Goal: Task Accomplishment & Management: Manage account settings

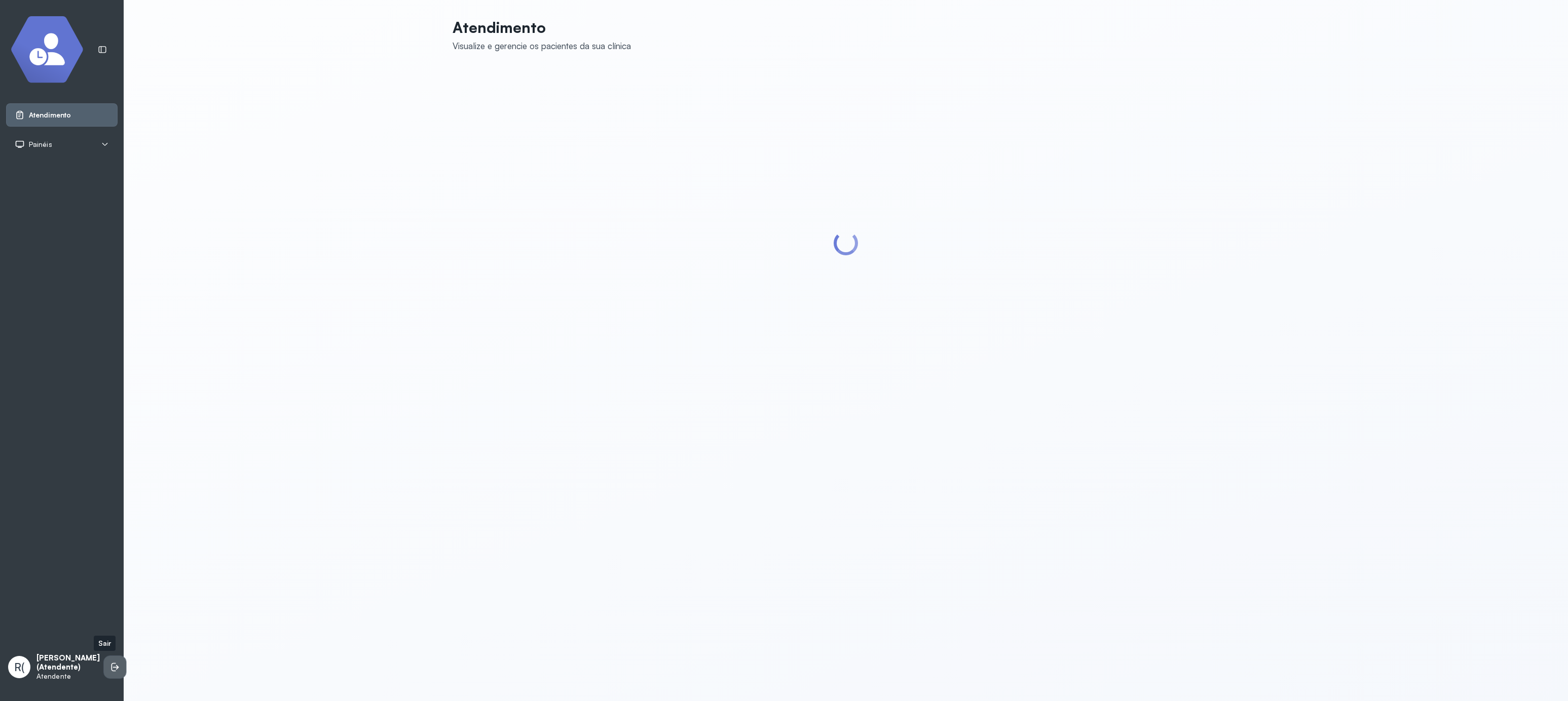
click at [110, 664] on icon at bounding box center [115, 667] width 10 height 10
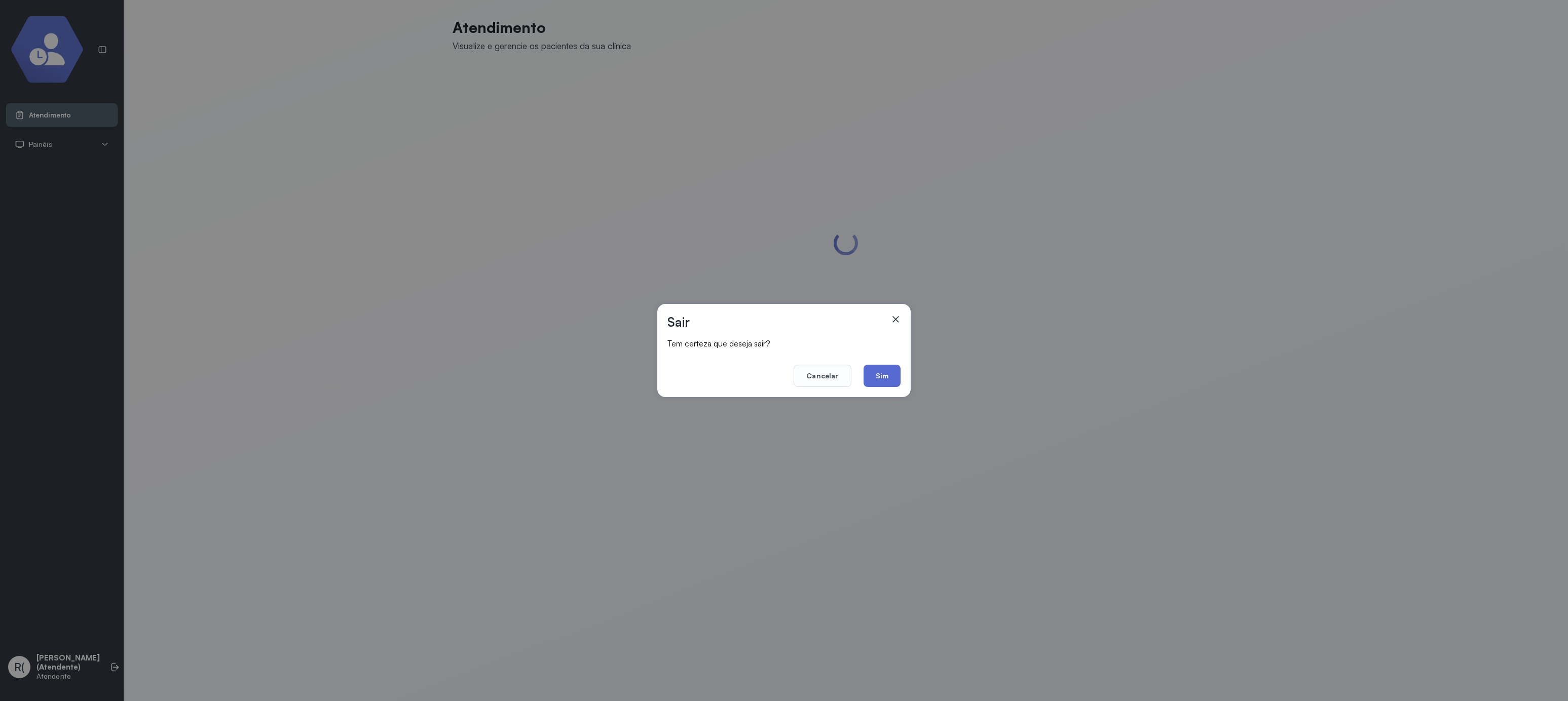
click at [876, 378] on button "Sim" at bounding box center [881, 376] width 37 height 22
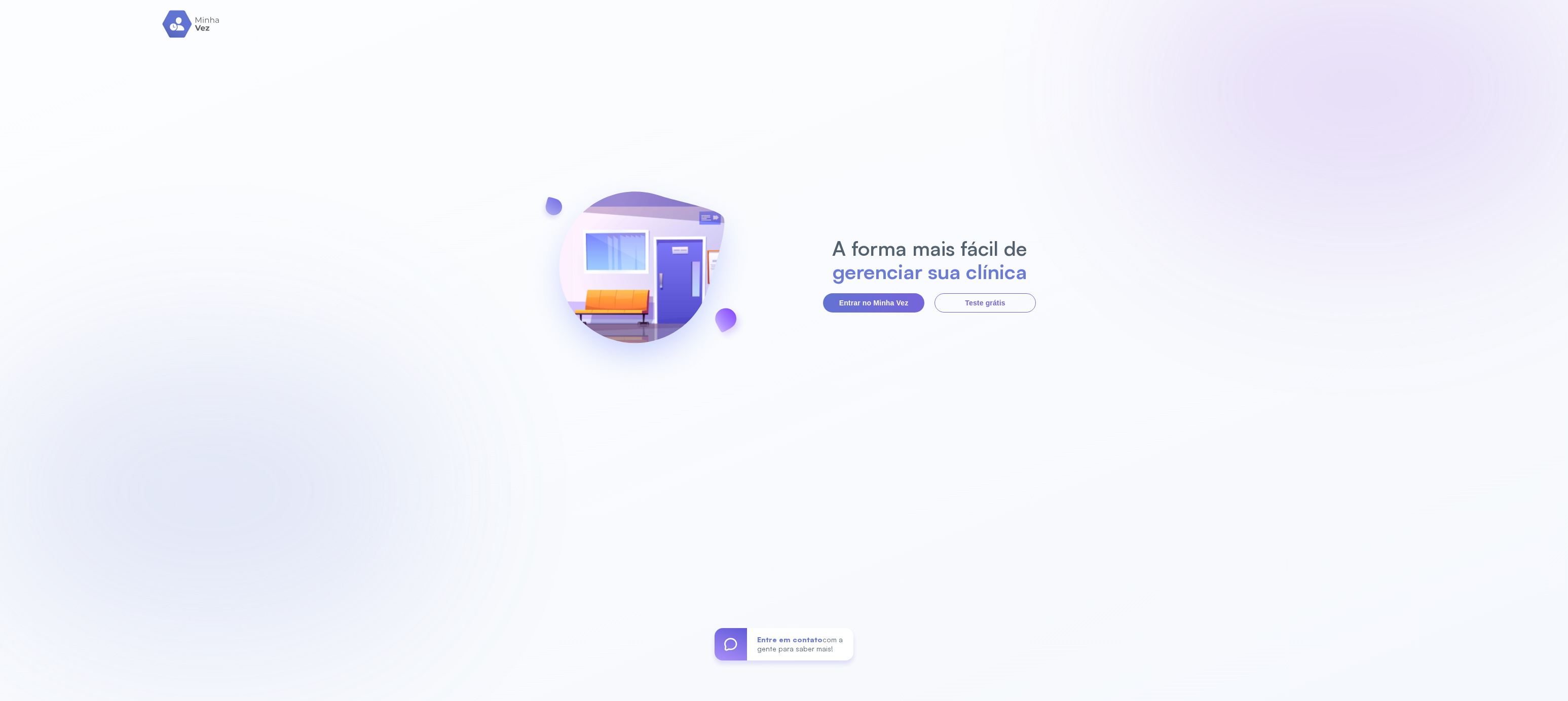
click at [863, 296] on button "Entrar no Minha Vez" at bounding box center [873, 303] width 102 height 19
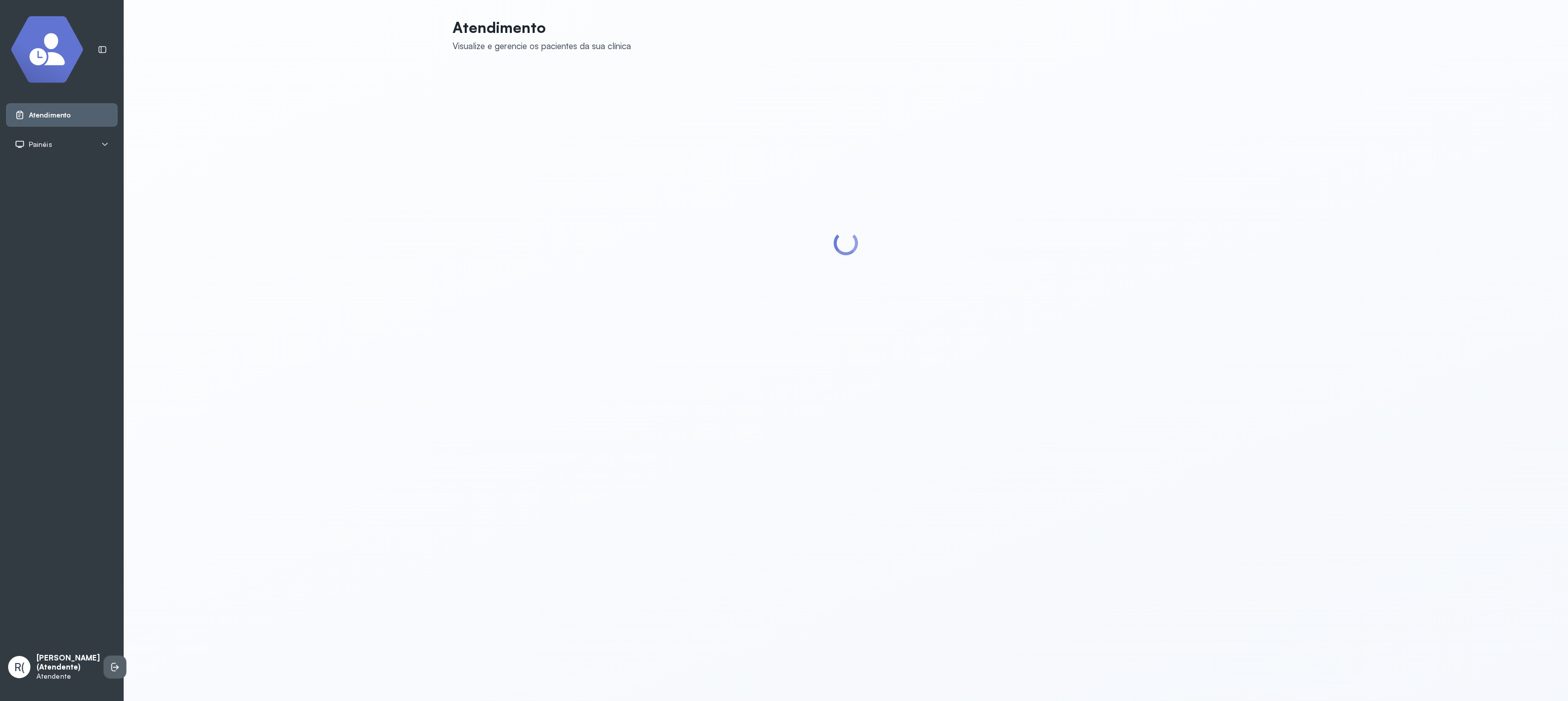
click at [104, 658] on li at bounding box center [115, 667] width 22 height 22
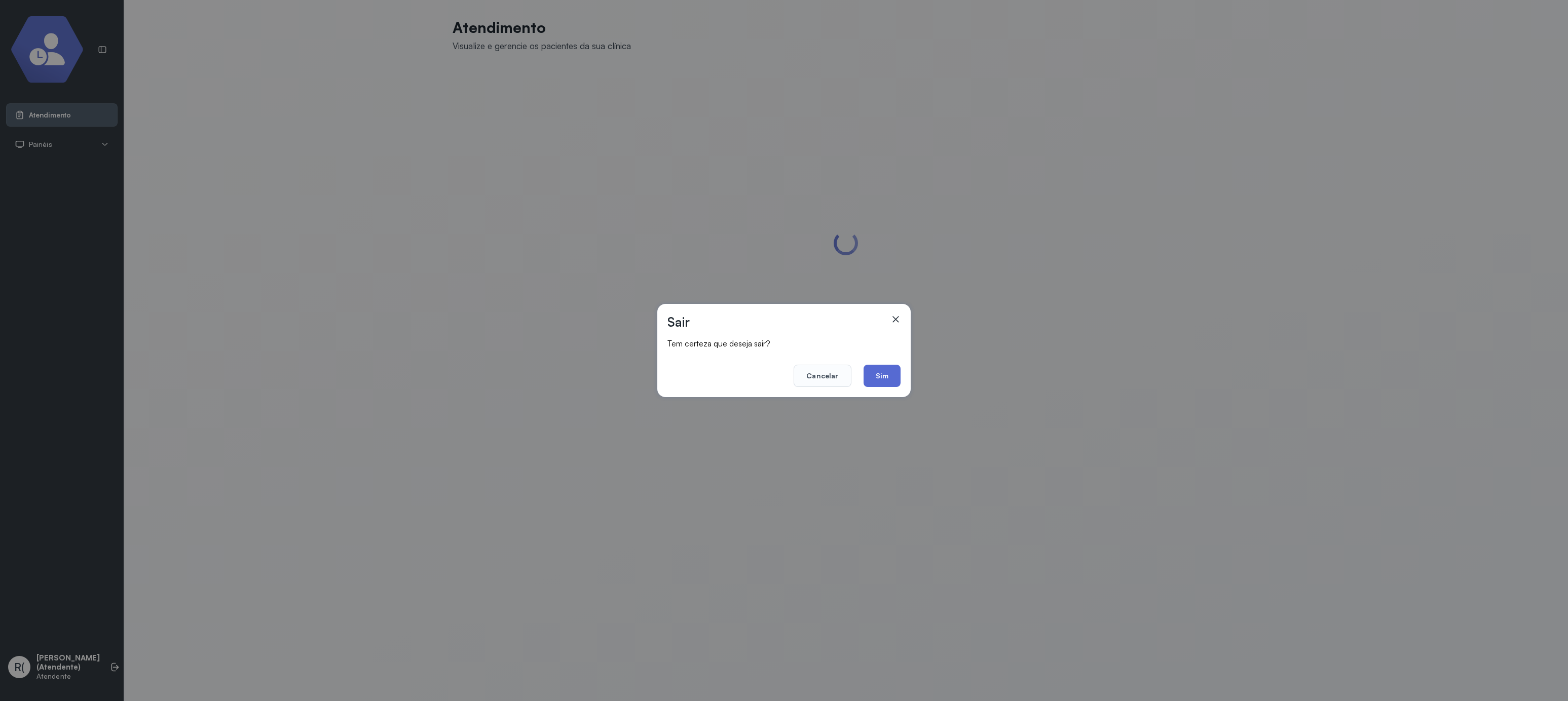
click at [880, 377] on button "Sim" at bounding box center [881, 376] width 37 height 22
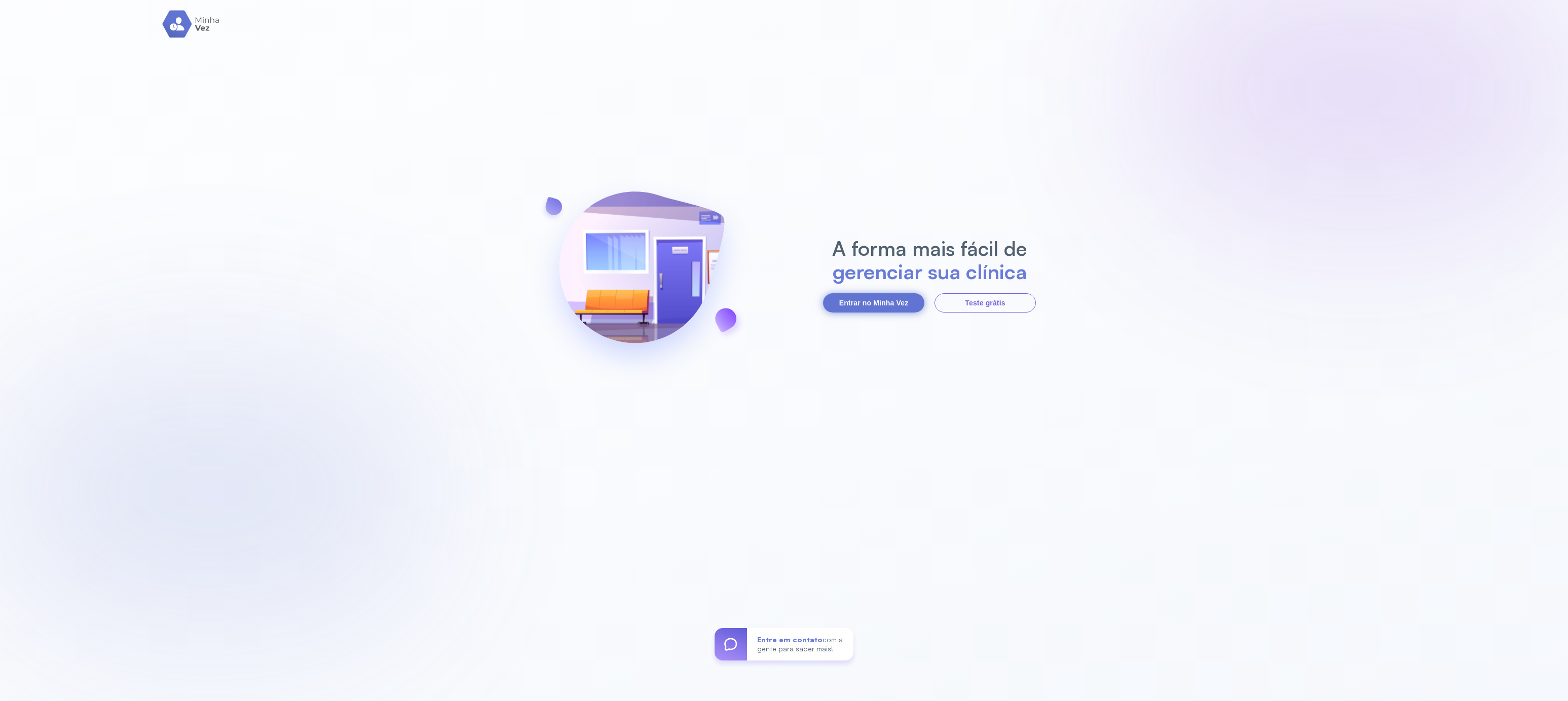
click at [850, 309] on button "Entrar no Minha Vez" at bounding box center [873, 303] width 102 height 19
